Goal: Task Accomplishment & Management: Manage account settings

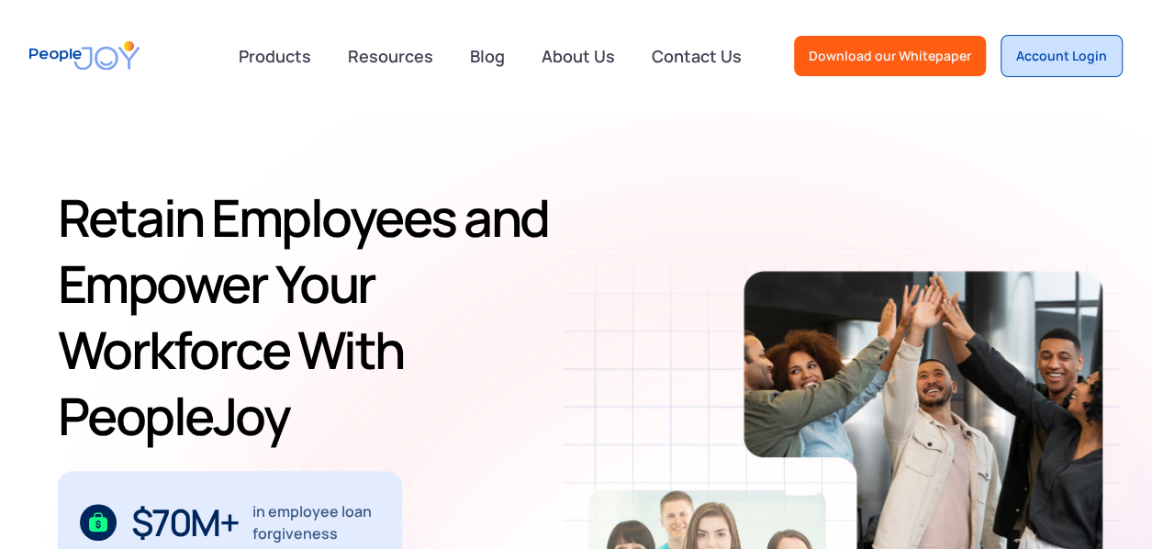
click at [1021, 69] on link "Account Login" at bounding box center [1061, 56] width 122 height 42
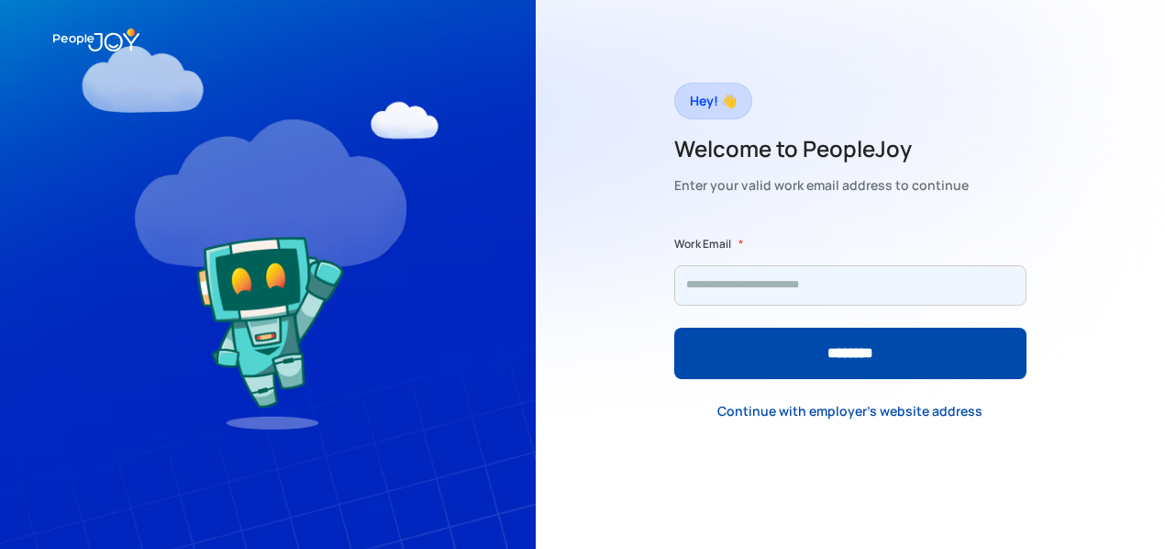
click at [766, 289] on input "Form" at bounding box center [850, 285] width 352 height 40
type input "**********"
click at [674, 328] on input "********" at bounding box center [850, 353] width 352 height 51
